Goal: Check status: Check status

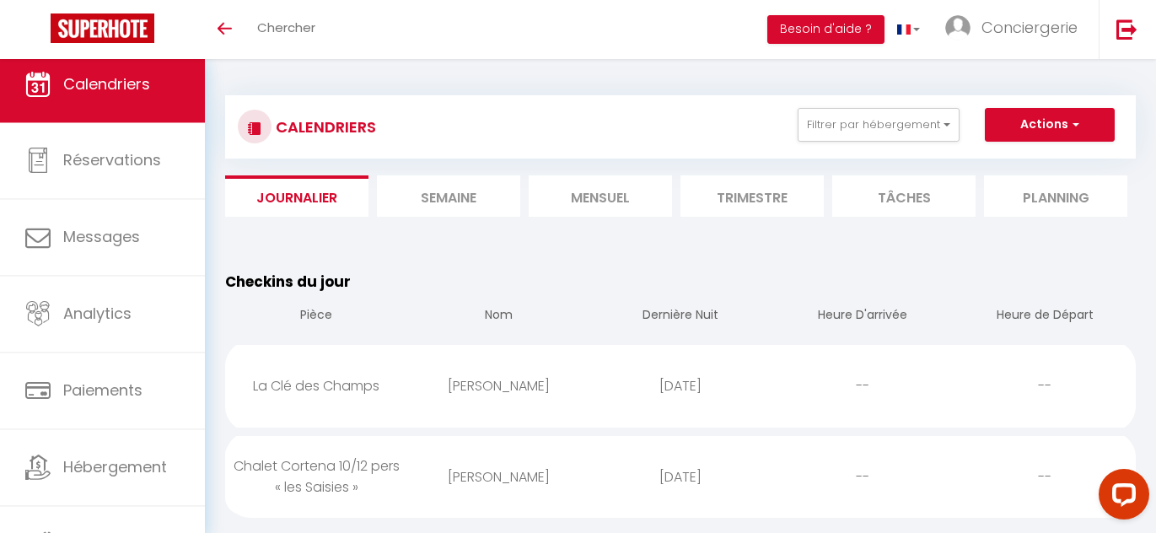
click at [578, 205] on li "Mensuel" at bounding box center [600, 195] width 143 height 41
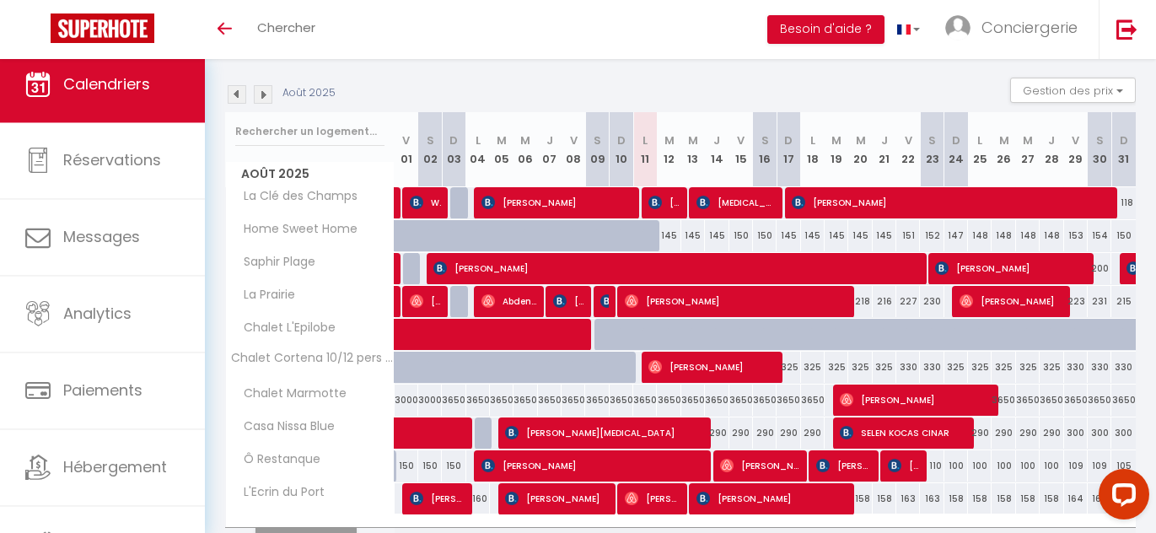
scroll to position [171, 0]
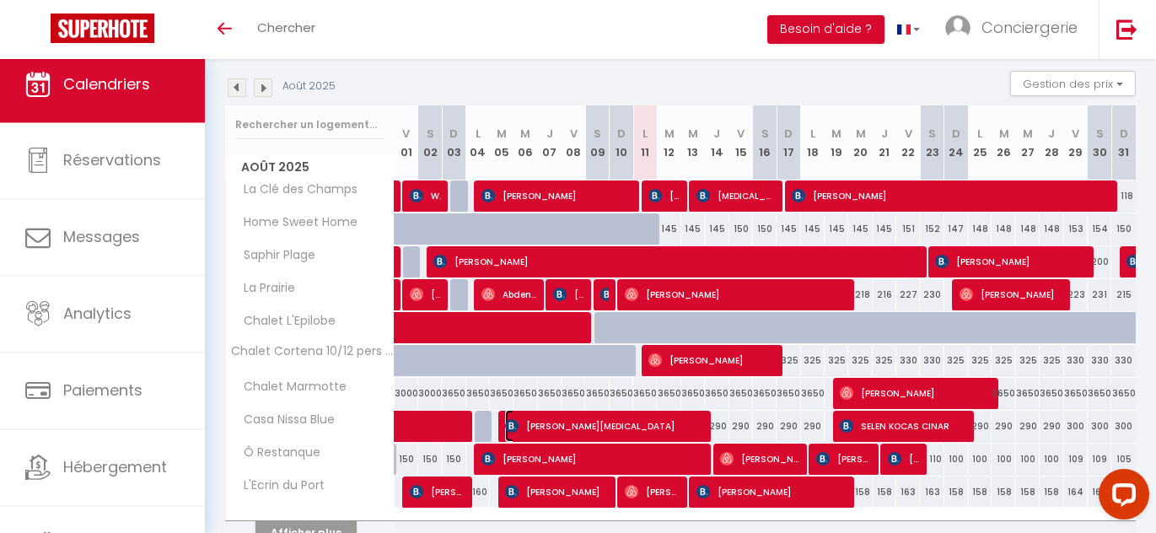
click at [620, 419] on span "[PERSON_NAME][MEDICAL_DATA]" at bounding box center [603, 426] width 196 height 32
select select "OK"
select select "0"
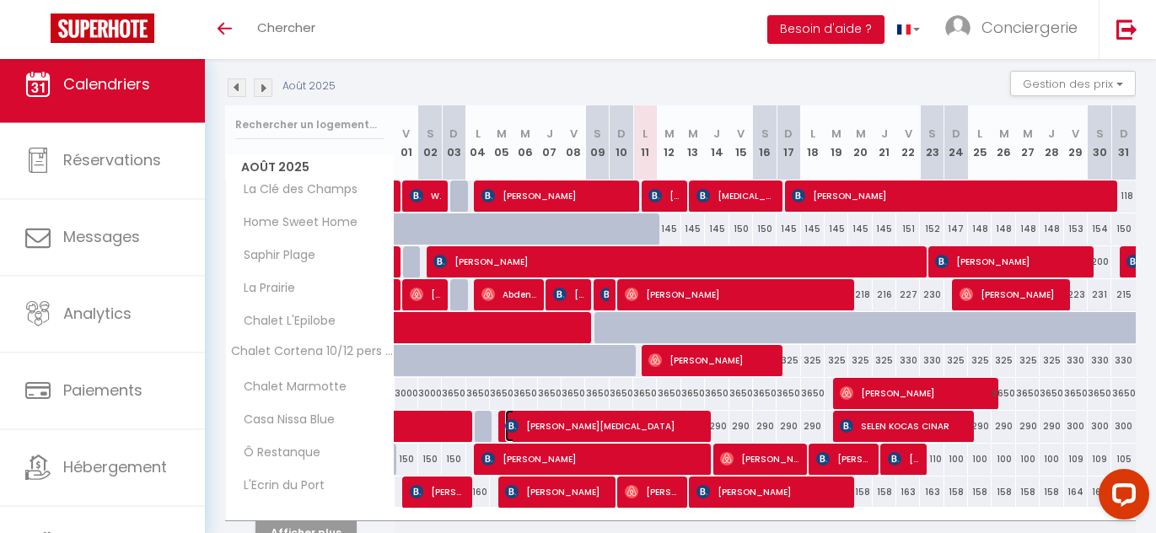
select select "1"
select select
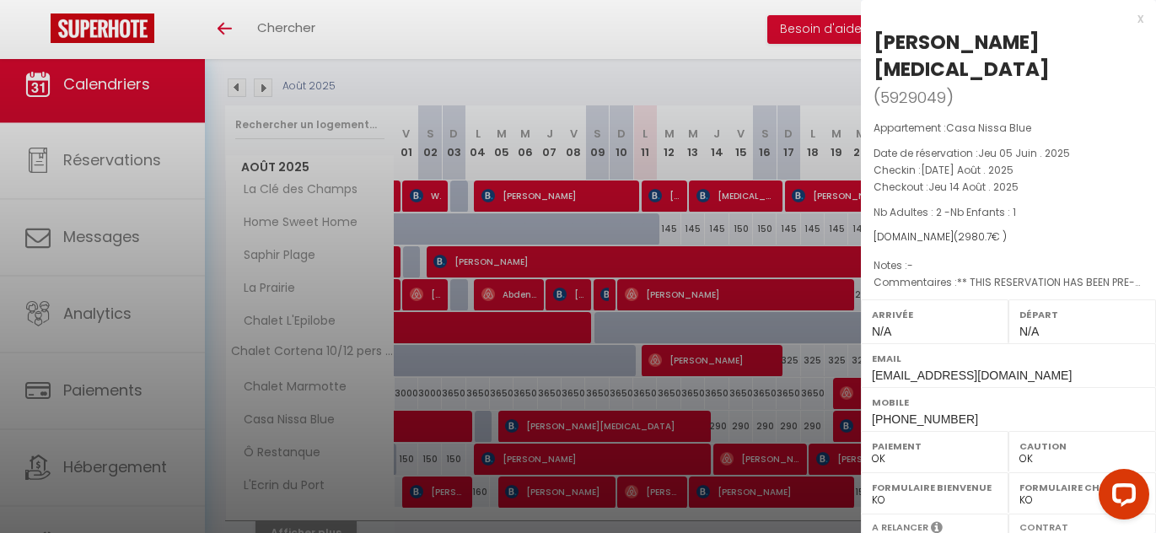
click at [742, 423] on div at bounding box center [578, 266] width 1156 height 533
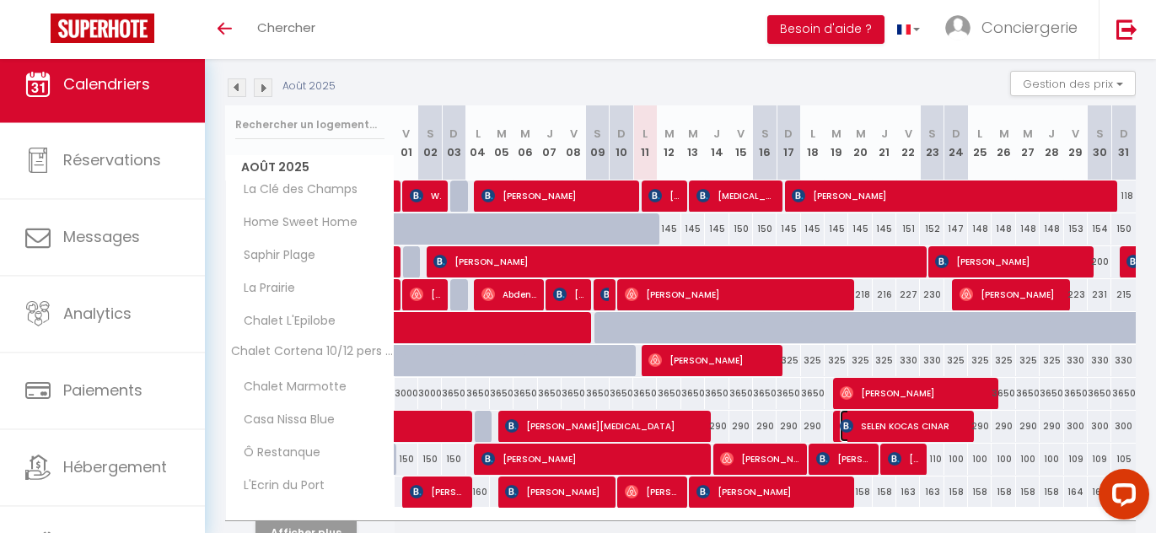
click at [850, 424] on img at bounding box center [846, 425] width 13 height 13
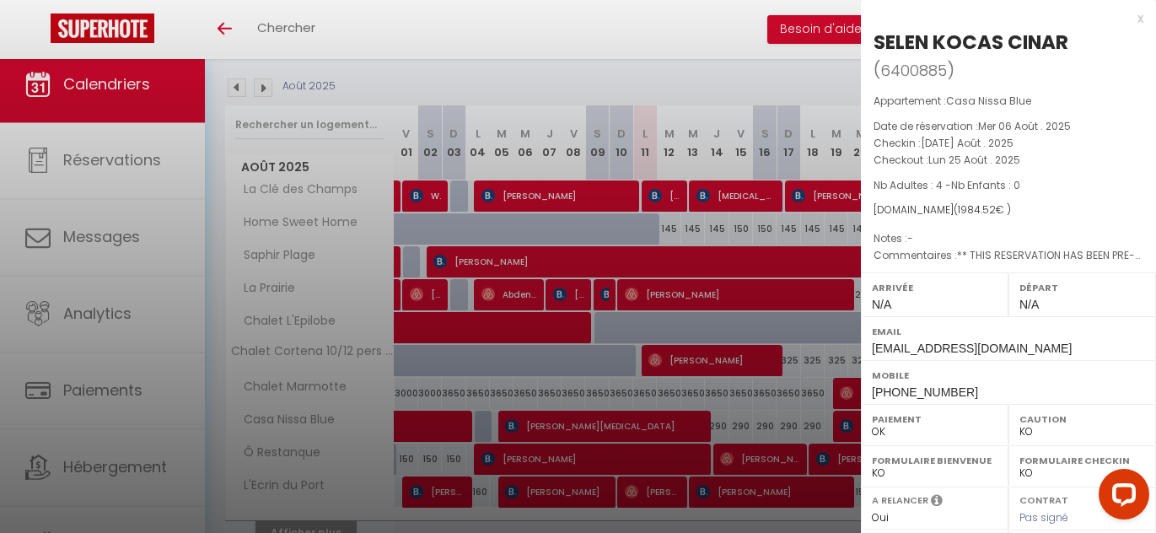
click at [625, 432] on div at bounding box center [578, 266] width 1156 height 533
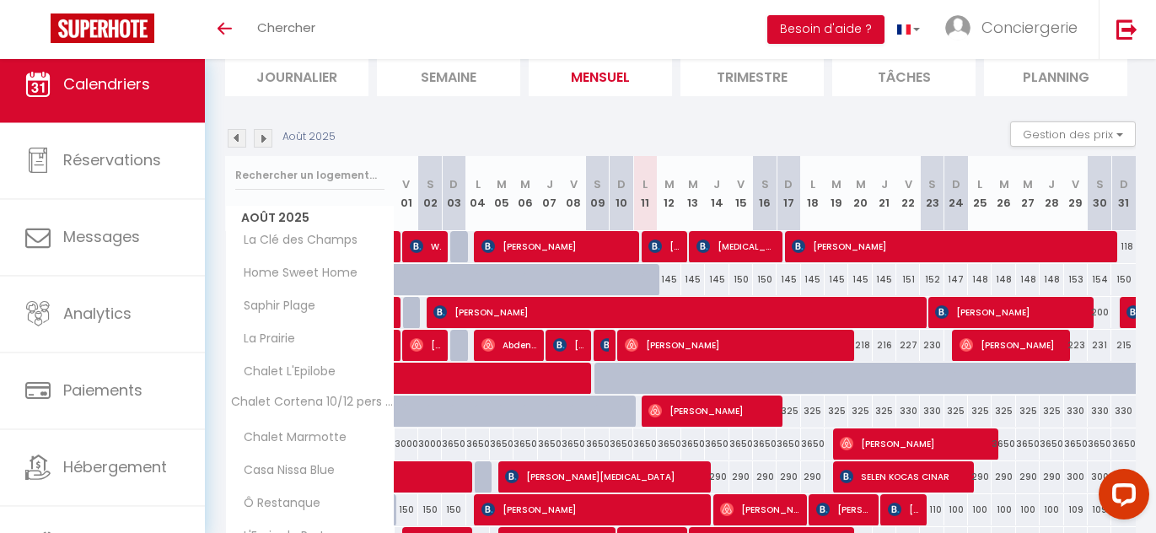
scroll to position [258, 0]
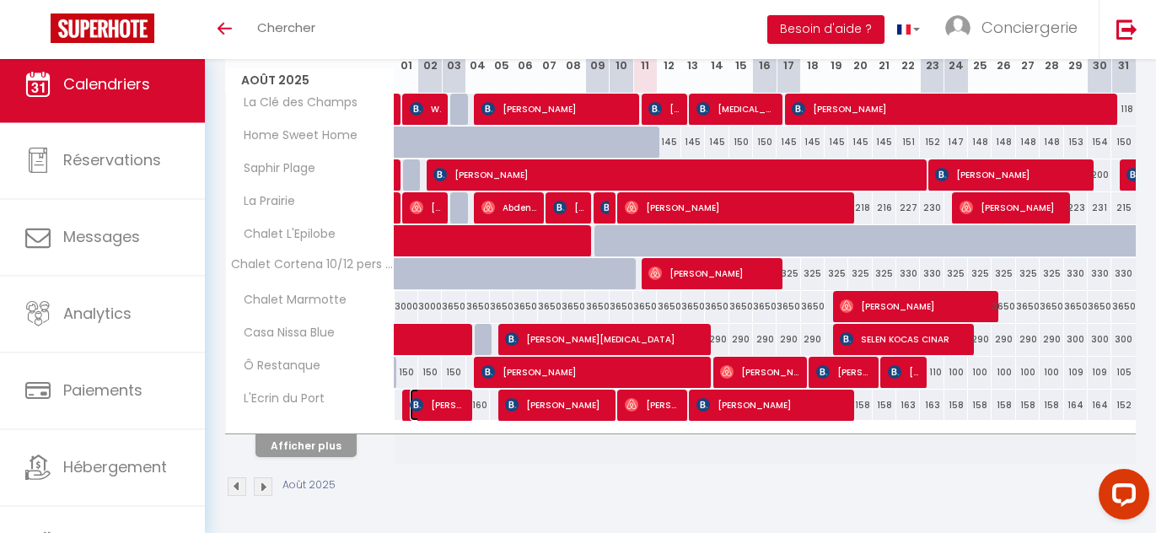
click at [427, 406] on span "[PERSON_NAME]" at bounding box center [437, 405] width 55 height 32
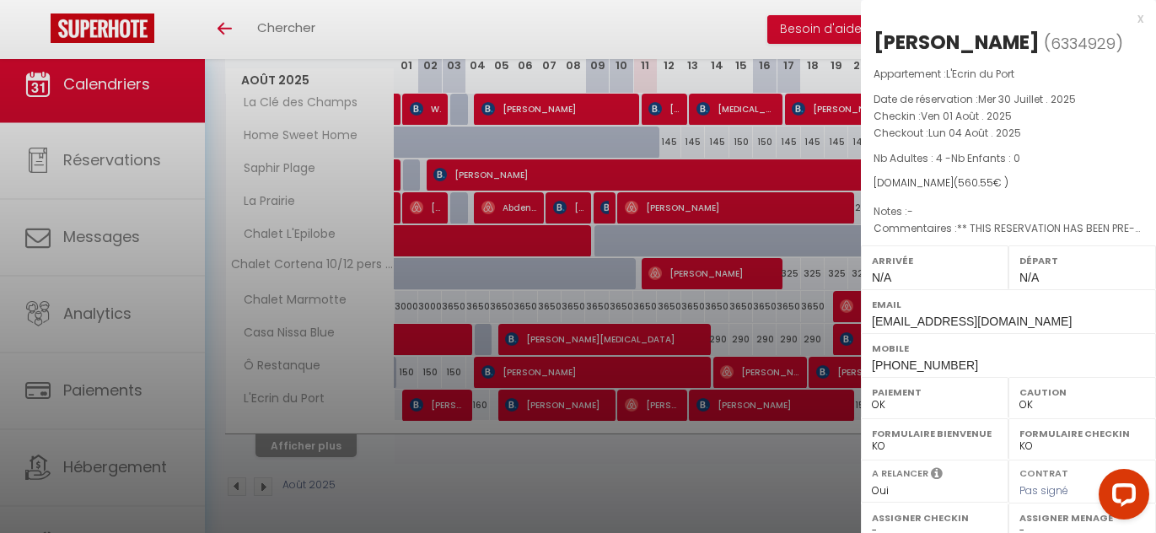
click at [540, 403] on div at bounding box center [578, 266] width 1156 height 533
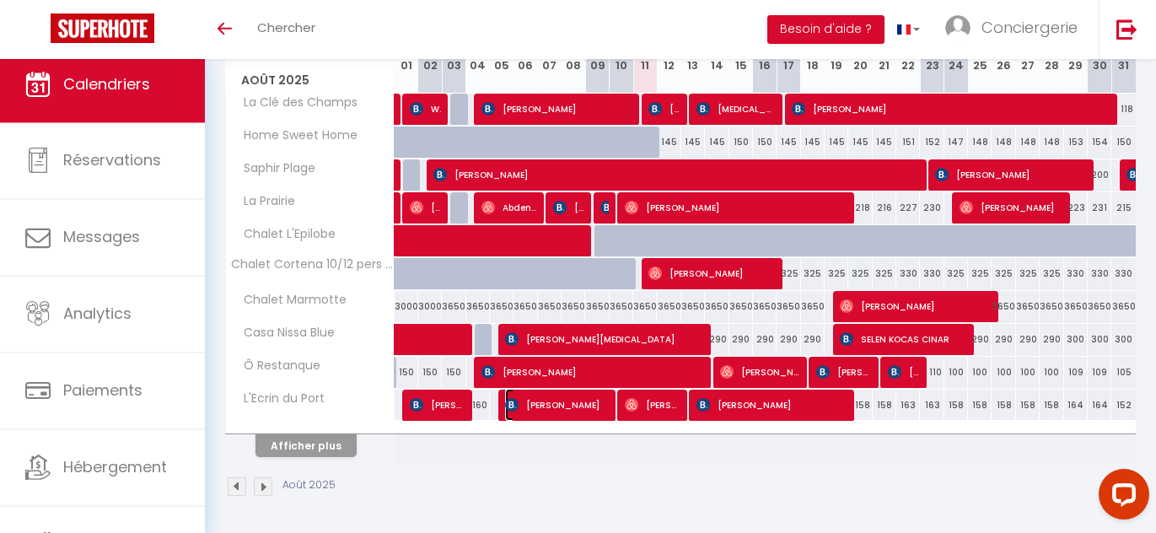
click at [540, 403] on span "[PERSON_NAME]" at bounding box center [556, 405] width 102 height 32
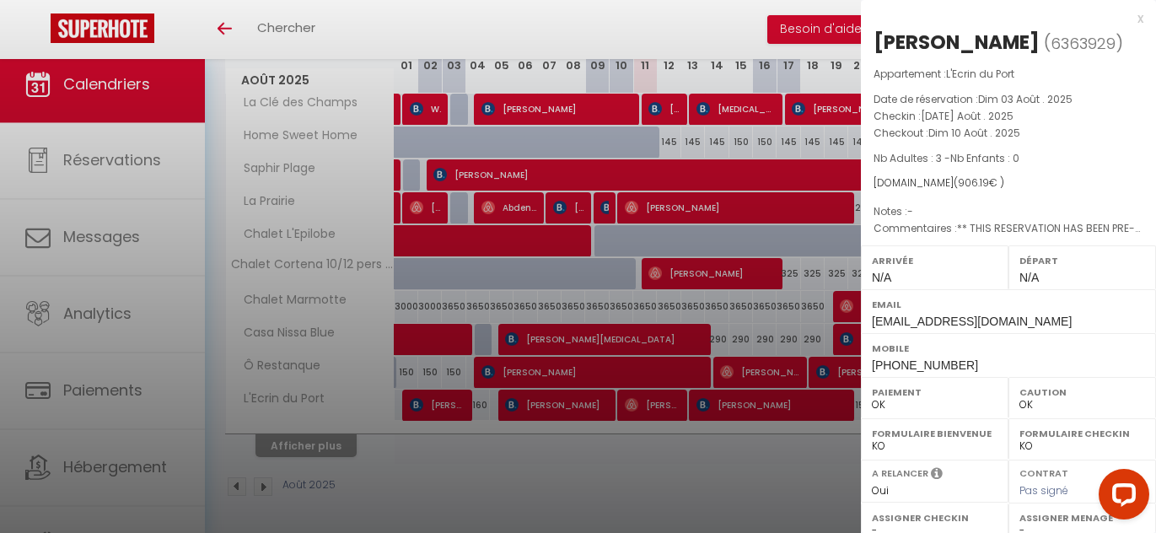
click at [652, 408] on div at bounding box center [578, 266] width 1156 height 533
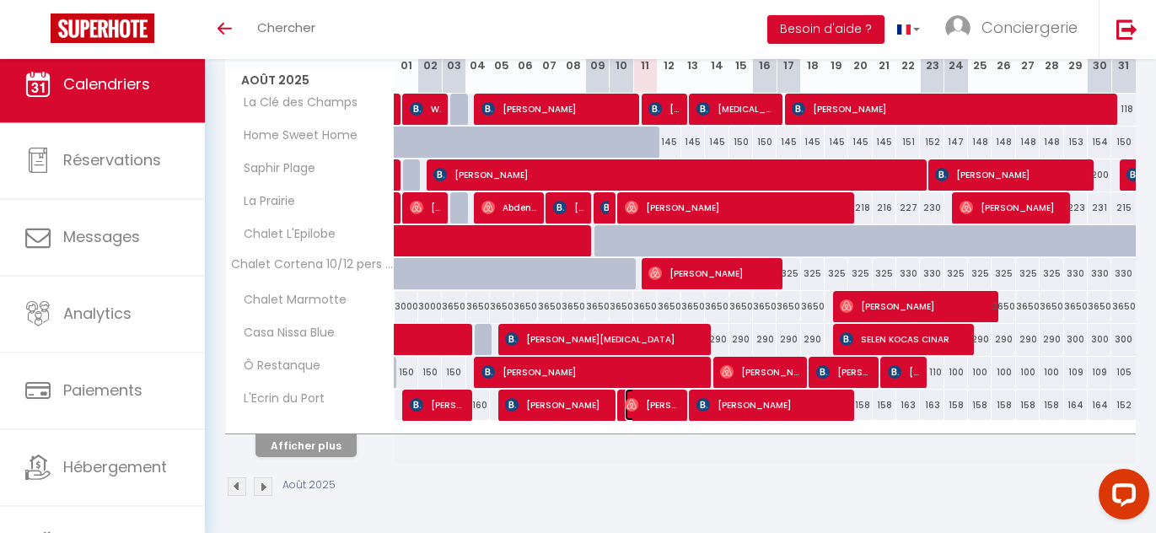
click at [658, 407] on span "[PERSON_NAME]" at bounding box center [652, 405] width 55 height 32
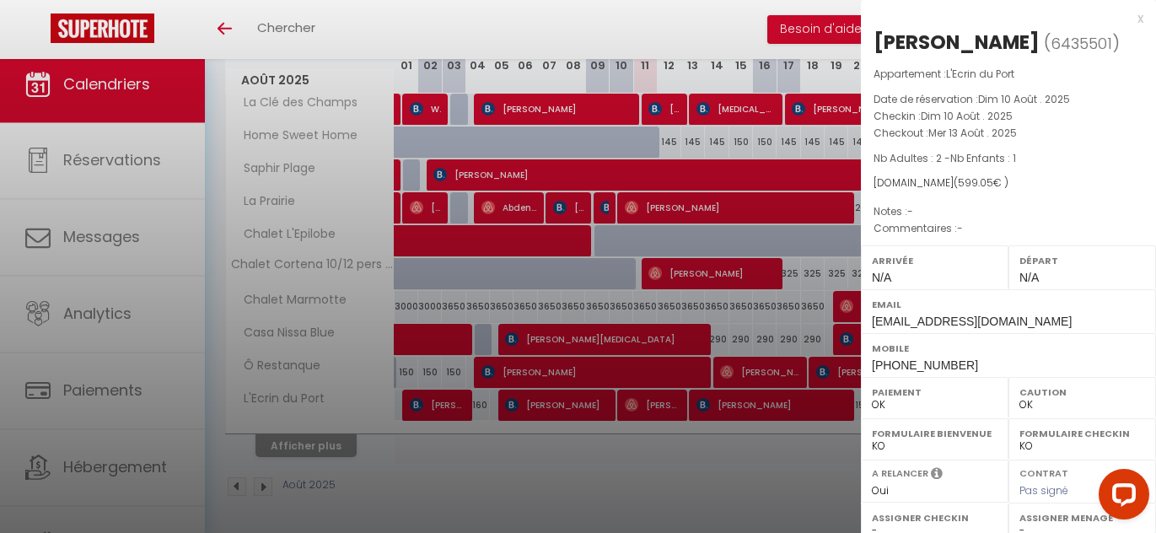
click at [464, 400] on div at bounding box center [578, 266] width 1156 height 533
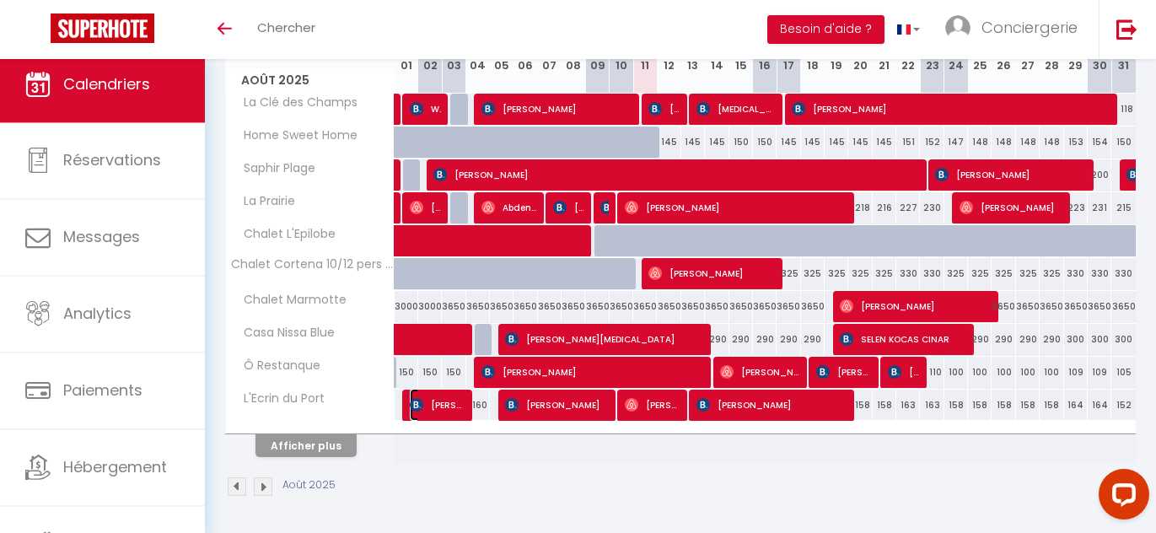
click at [458, 403] on span "[PERSON_NAME]" at bounding box center [437, 405] width 55 height 32
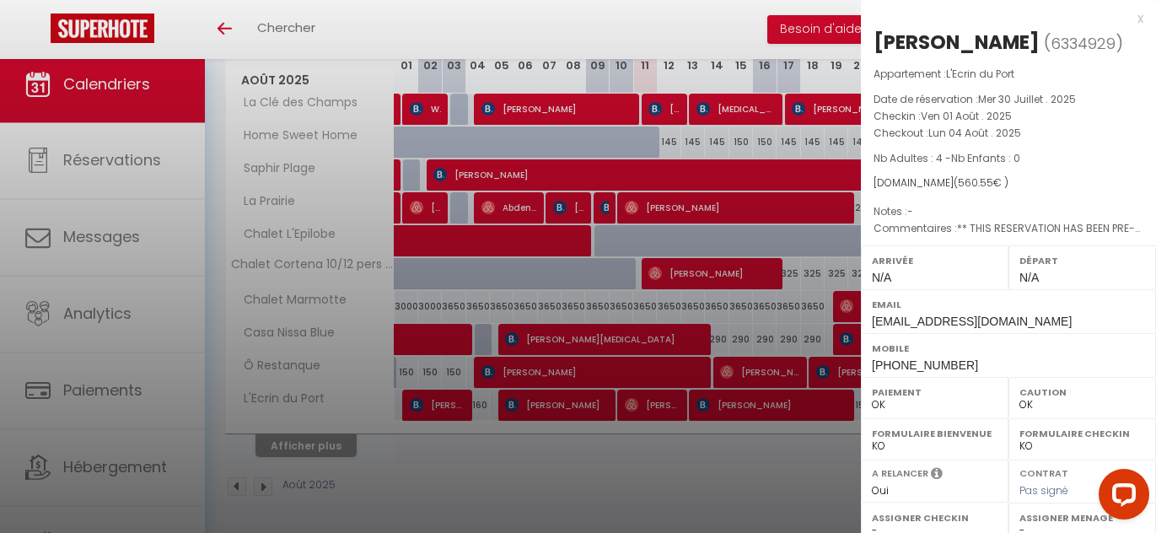
click at [534, 398] on div at bounding box center [578, 266] width 1156 height 533
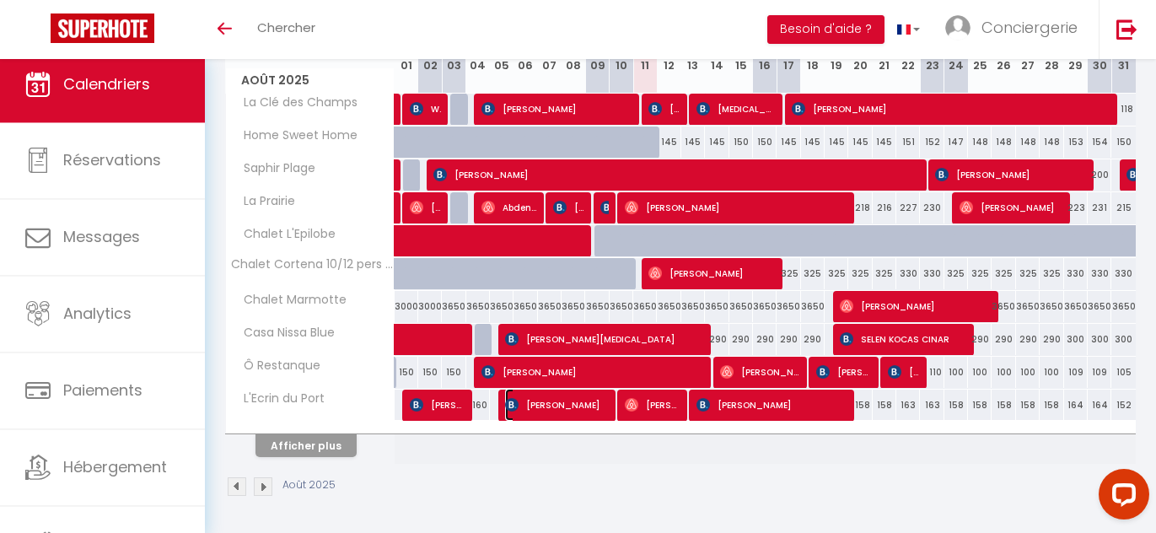
click at [557, 406] on span "[PERSON_NAME]" at bounding box center [556, 405] width 102 height 32
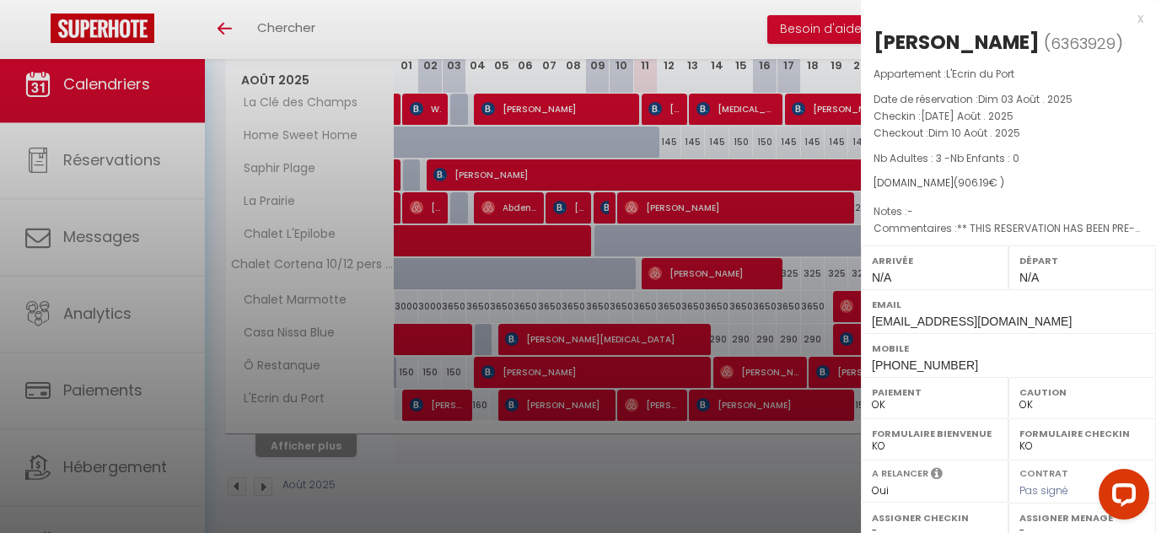
click at [761, 406] on div at bounding box center [578, 266] width 1156 height 533
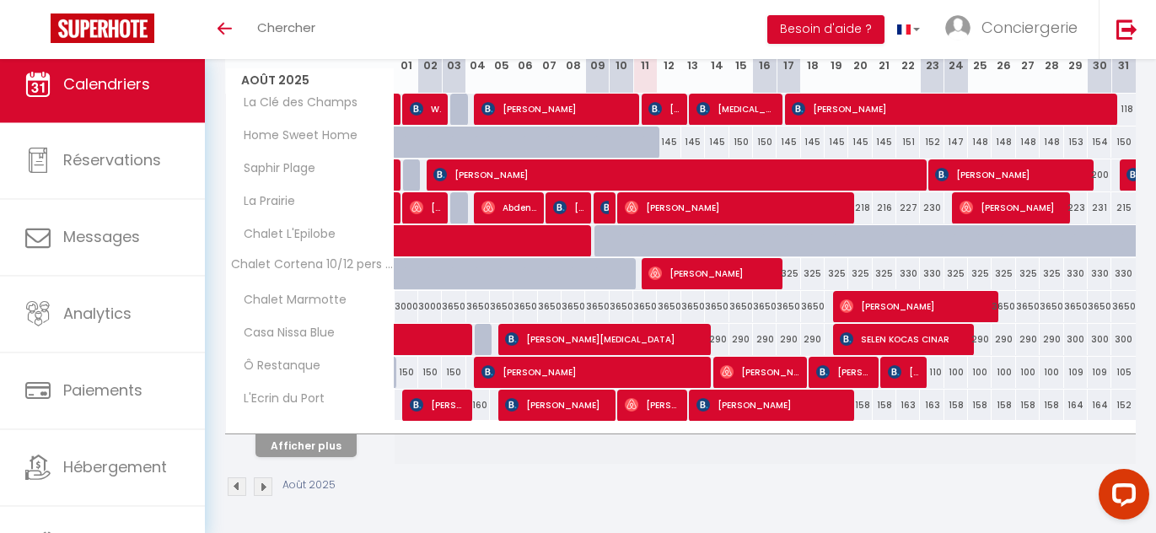
click at [760, 406] on body "Questions et aide sur la MIGRATION - [GEOGRAPHIC_DATA] ouverte de 13 à 14h puis…" at bounding box center [578, 167] width 1156 height 733
click at [759, 405] on span "[PERSON_NAME]" at bounding box center [770, 405] width 149 height 32
select select "KO"
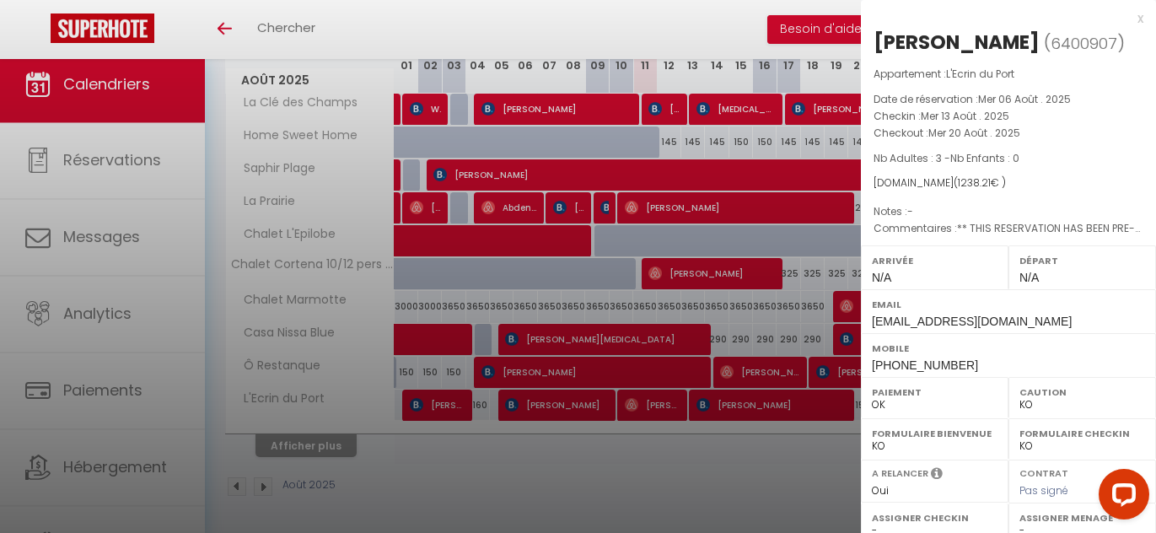
click at [693, 390] on div at bounding box center [578, 266] width 1156 height 533
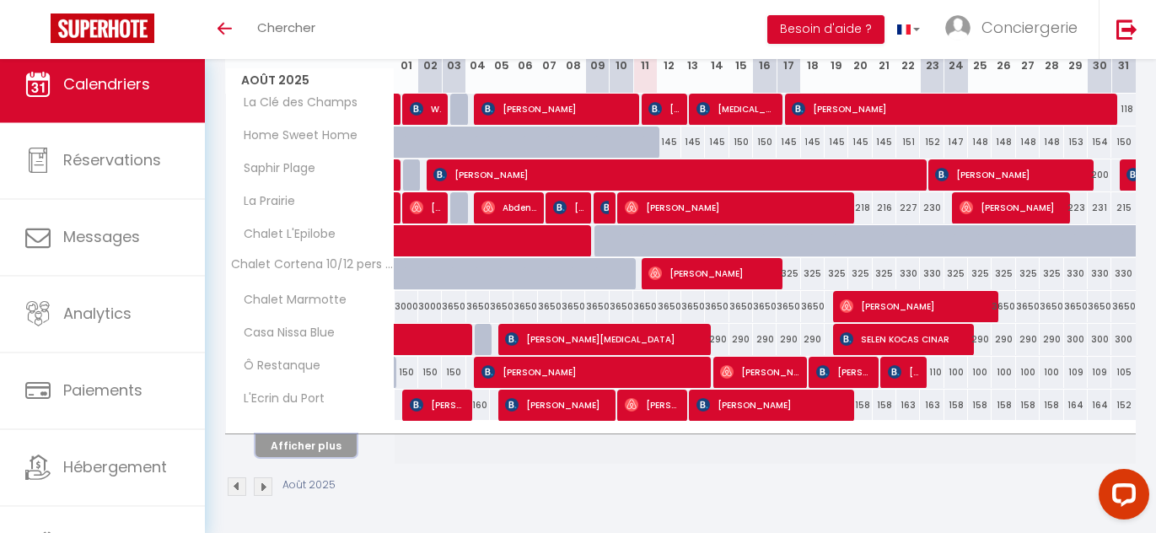
click at [331, 450] on button "Afficher plus" at bounding box center [305, 445] width 101 height 23
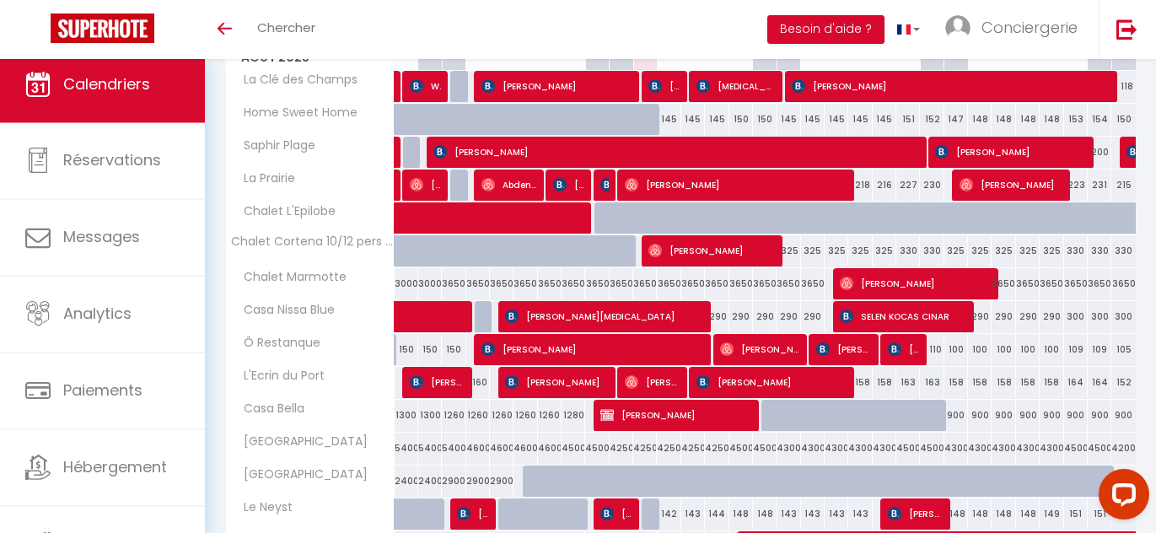
scroll to position [381, 0]
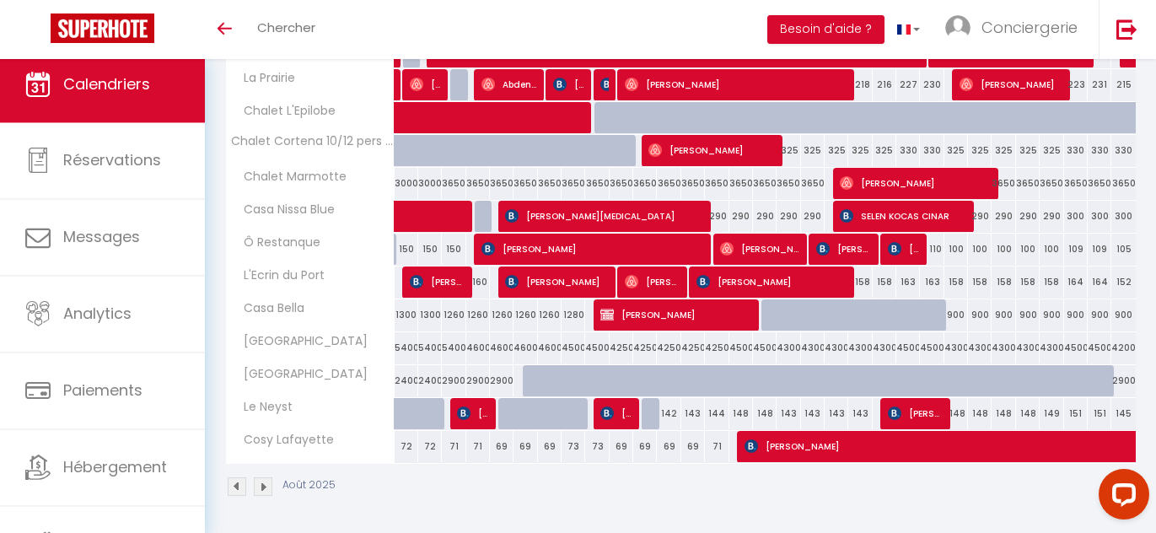
click at [634, 484] on div "Août 2025" at bounding box center [680, 489] width 911 height 50
